Goal: Information Seeking & Learning: Check status

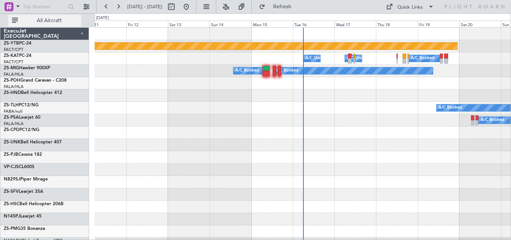
click at [62, 21] on span "All Aircraft" at bounding box center [48, 20] width 59 height 5
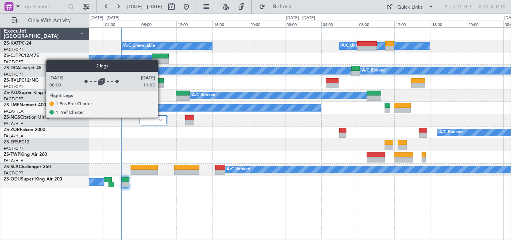
click at [161, 117] on div at bounding box center [152, 119] width 27 height 9
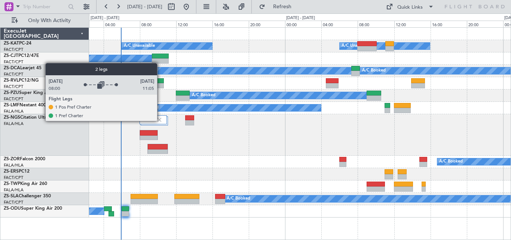
click at [160, 120] on img at bounding box center [159, 119] width 7 height 7
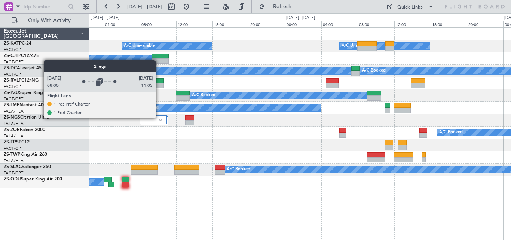
click at [159, 117] on div at bounding box center [152, 119] width 27 height 9
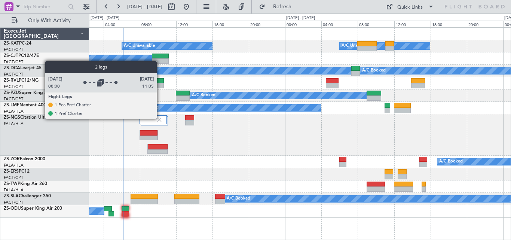
click at [160, 118] on img at bounding box center [159, 119] width 7 height 7
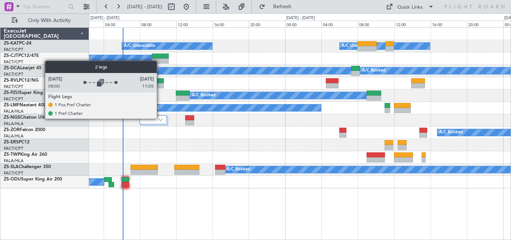
click at [160, 118] on img at bounding box center [160, 119] width 4 height 3
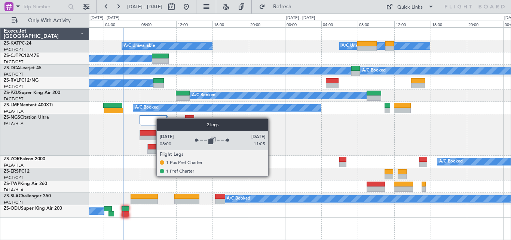
click at [160, 118] on img at bounding box center [159, 119] width 7 height 7
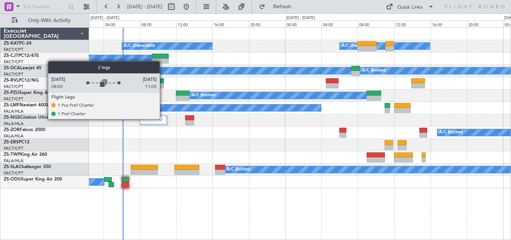
click at [161, 120] on div at bounding box center [152, 119] width 27 height 9
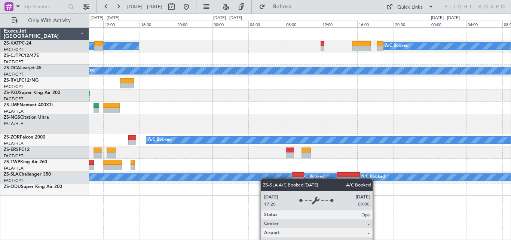
click at [219, 180] on div "A/C Unavailable A/C Booked A/C Booked A/C Booked A/C Booked A/C Booked A/C Book…" at bounding box center [255, 126] width 511 height 226
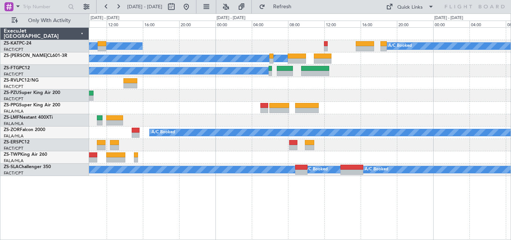
click at [183, 104] on div "A/C Booked" at bounding box center [299, 108] width 421 height 12
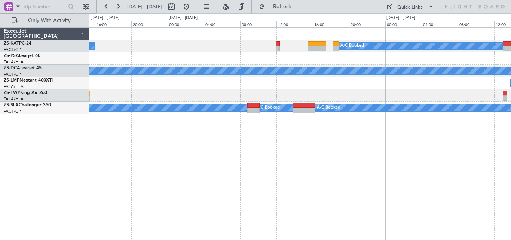
click at [453, 174] on div "A/C Booked A/C Unavailable A/C Booked A/C Booked A/C Booked A/C Booked A/C Book…" at bounding box center [300, 133] width 422 height 212
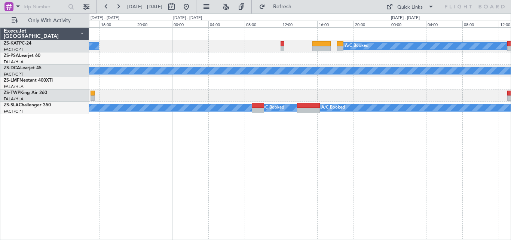
click at [499, 160] on div "A/C Booked A/C Unavailable A/C Booked A/C Booked A/C Booked A/C Booked A/C Book…" at bounding box center [300, 133] width 422 height 212
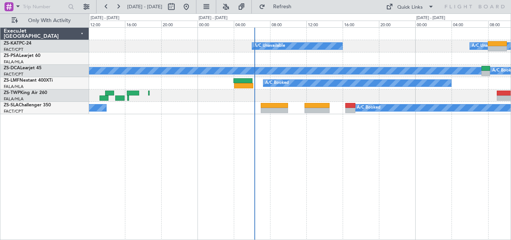
click at [470, 176] on div "A/C Unavailable A/C Unavailable A/C Booked A/C Booked A/C Booked A/C Booked A/C…" at bounding box center [300, 133] width 422 height 212
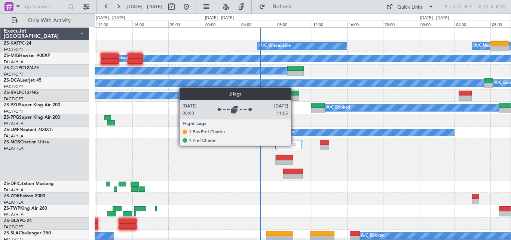
click at [294, 145] on img at bounding box center [294, 144] width 7 height 7
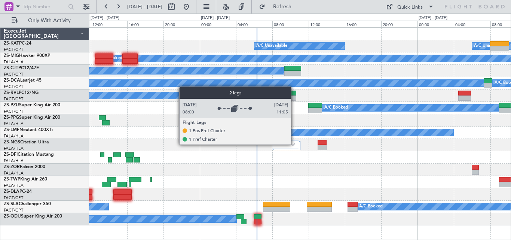
click at [294, 144] on img at bounding box center [292, 144] width 4 height 3
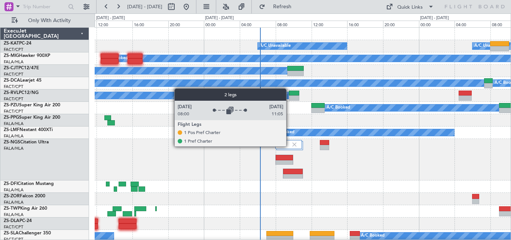
click at [289, 146] on div at bounding box center [288, 144] width 27 height 9
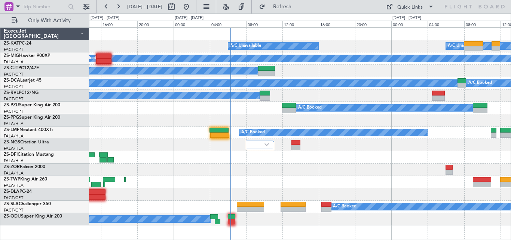
click at [287, 173] on div "A/C Unavailable A/C Unavailable A/C Booked A/C Booked - - FIMP 06:50 Z FALE 10:…" at bounding box center [299, 126] width 421 height 197
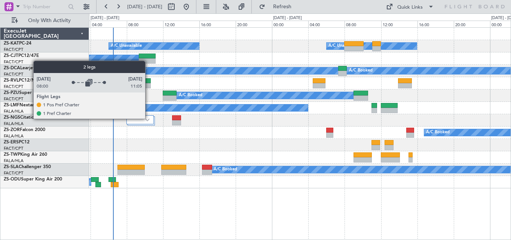
click at [148, 118] on img at bounding box center [147, 119] width 4 height 3
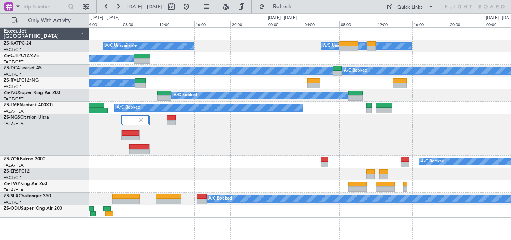
click at [149, 185] on div "A/C Unavailable A/C Unavailable A/C Booked A/C Booked A/C Booked A/C Booked A/C…" at bounding box center [299, 122] width 421 height 189
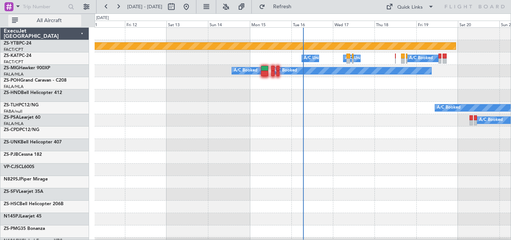
click at [70, 17] on button "All Aircraft" at bounding box center [44, 21] width 73 height 12
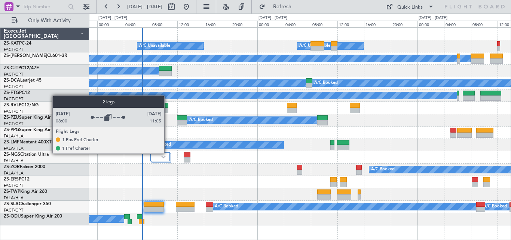
click at [167, 153] on div at bounding box center [159, 156] width 19 height 9
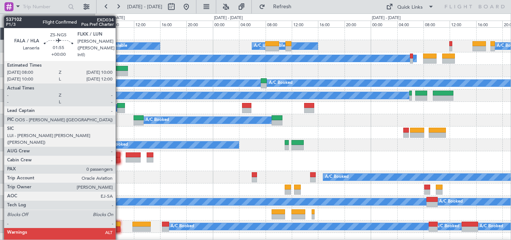
click at [119, 154] on div at bounding box center [113, 154] width 13 height 5
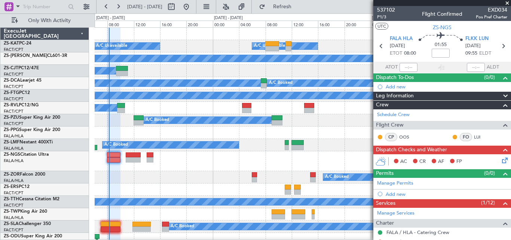
click at [505, 0] on span at bounding box center [506, 3] width 7 height 7
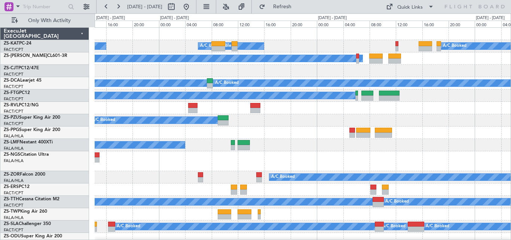
click at [356, 145] on div "A/C Unavailable A/C Unavailable A/C Booked A/C Booked A/C Booked A/C Booked A/C…" at bounding box center [303, 136] width 416 height 217
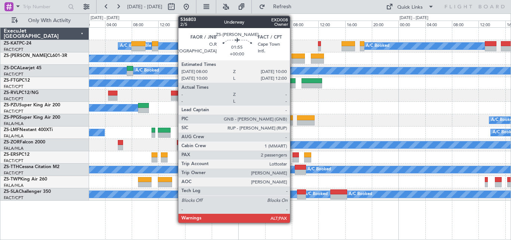
click at [293, 59] on div at bounding box center [297, 60] width 13 height 5
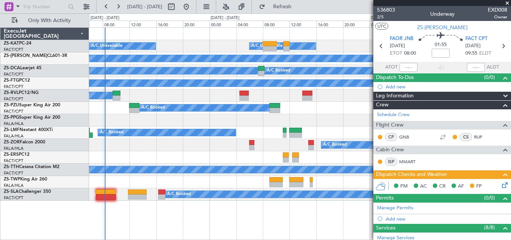
click at [324, 160] on div "A/C Unavailable A/C Booked A/C Unavailable A/C Booked A/C Booked A/C Booked A/C…" at bounding box center [299, 114] width 421 height 173
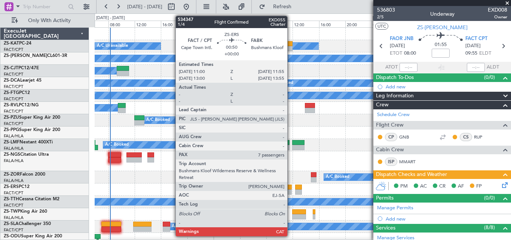
click at [290, 187] on div at bounding box center [289, 186] width 6 height 5
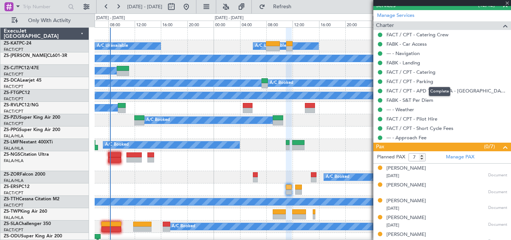
scroll to position [235, 0]
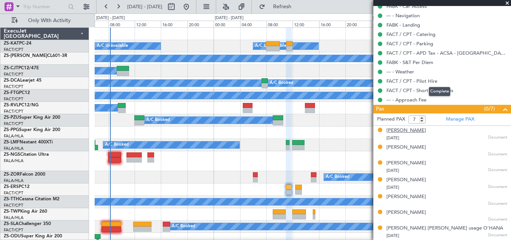
click at [422, 131] on div "[PERSON_NAME]" at bounding box center [406, 130] width 40 height 7
click at [394, 148] on div "[PERSON_NAME]" at bounding box center [406, 147] width 40 height 7
click at [390, 164] on div "[PERSON_NAME]" at bounding box center [406, 162] width 40 height 7
click at [421, 181] on div "[PERSON_NAME]" at bounding box center [406, 179] width 40 height 7
click at [403, 199] on div "[PERSON_NAME]" at bounding box center [406, 196] width 40 height 7
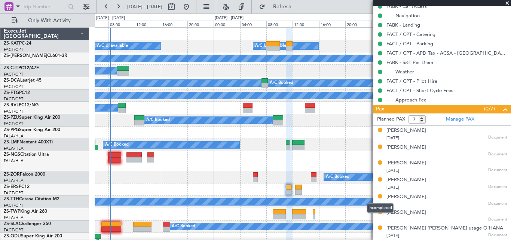
click at [397, 210] on mat-tooltip-component "Incompleted" at bounding box center [379, 208] width 37 height 20
click at [398, 211] on mat-tooltip-component "Incompleted" at bounding box center [379, 208] width 37 height 20
click at [399, 212] on div "[PERSON_NAME]" at bounding box center [406, 212] width 40 height 7
click at [431, 225] on div "[PERSON_NAME] [PERSON_NAME] usage O'HANA" at bounding box center [444, 227] width 117 height 7
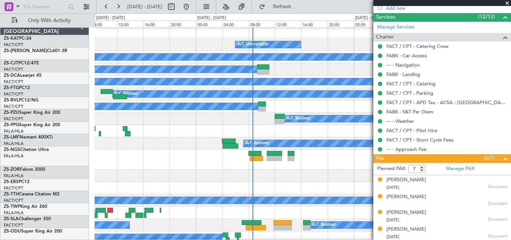
scroll to position [0, 0]
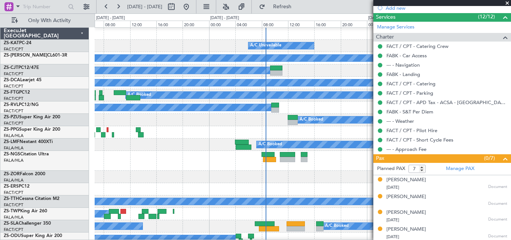
click at [283, 170] on div "A/C Booked" at bounding box center [303, 176] width 416 height 12
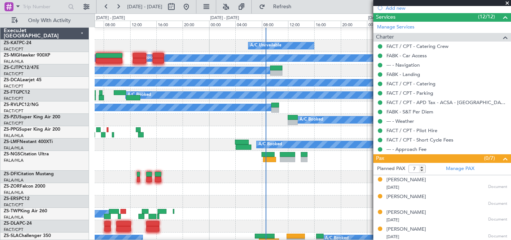
click at [507, 2] on span at bounding box center [506, 3] width 7 height 7
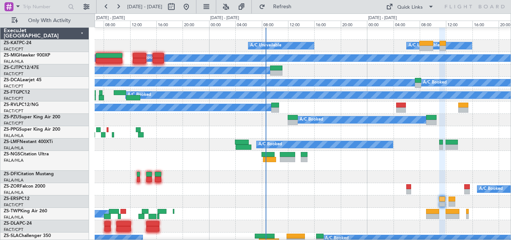
type input "0"
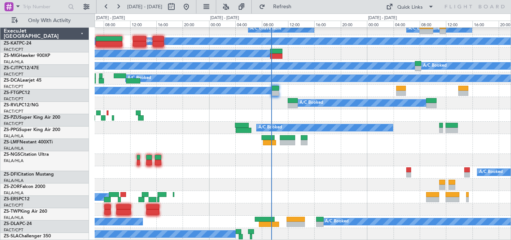
scroll to position [17, 0]
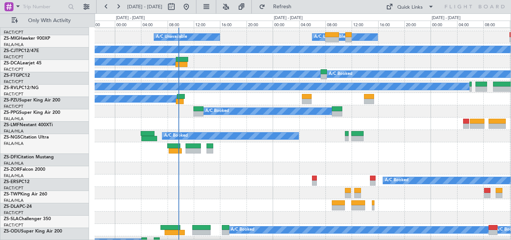
click at [318, 150] on div at bounding box center [303, 152] width 416 height 20
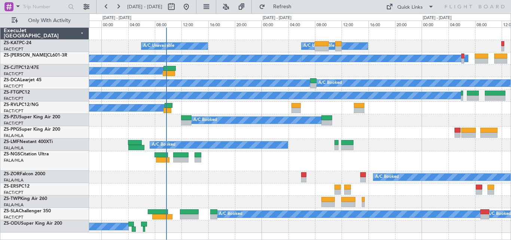
scroll to position [0, 0]
